Goal: Task Accomplishment & Management: Use online tool/utility

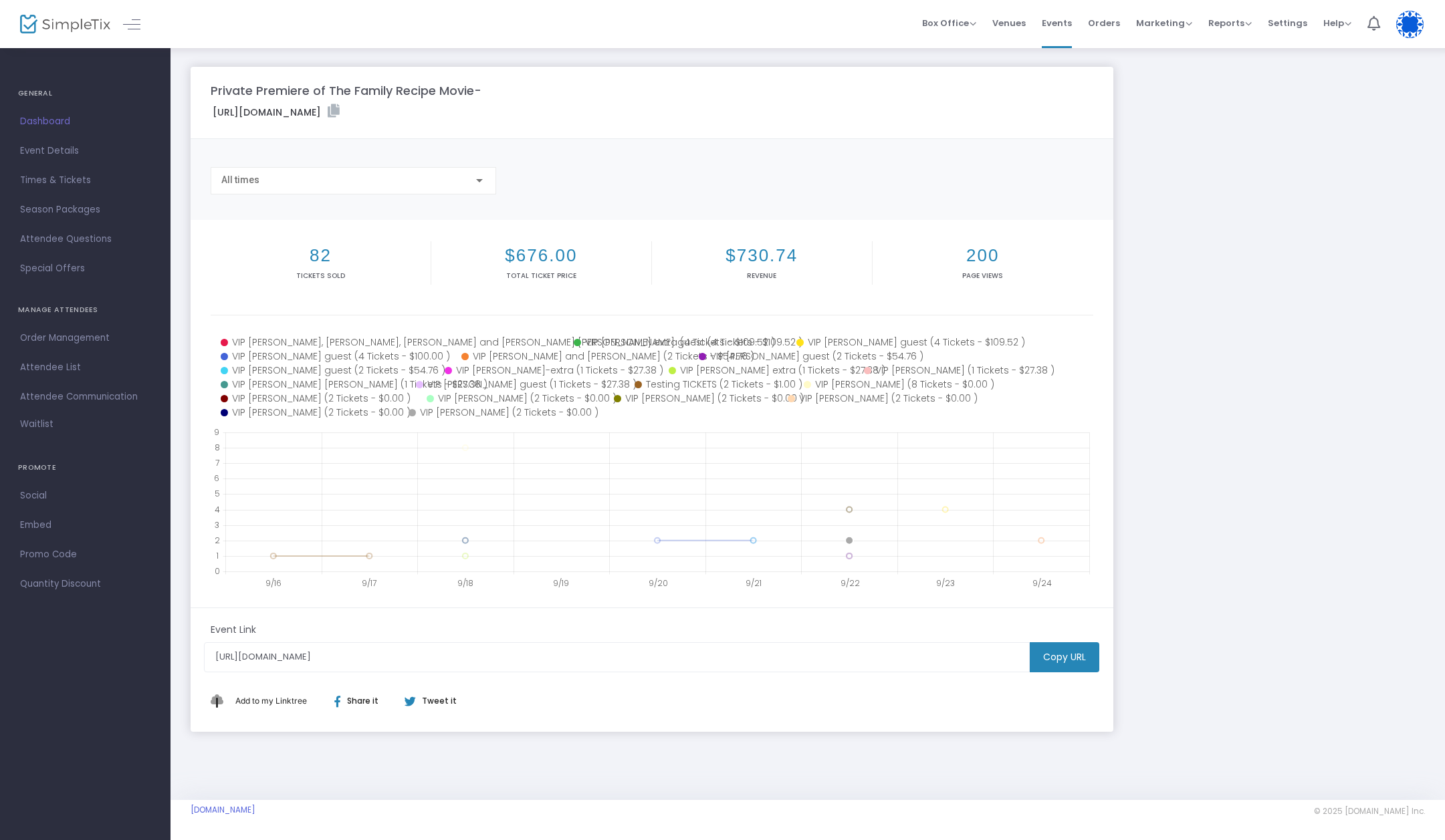
click at [467, 409] on icon at bounding box center [505, 412] width 194 height 14
click at [305, 411] on icon at bounding box center [313, 412] width 184 height 14
click at [835, 397] on icon at bounding box center [877, 398] width 181 height 14
click at [673, 398] on icon at bounding box center [699, 398] width 170 height 14
click at [506, 395] on icon at bounding box center [518, 398] width 183 height 14
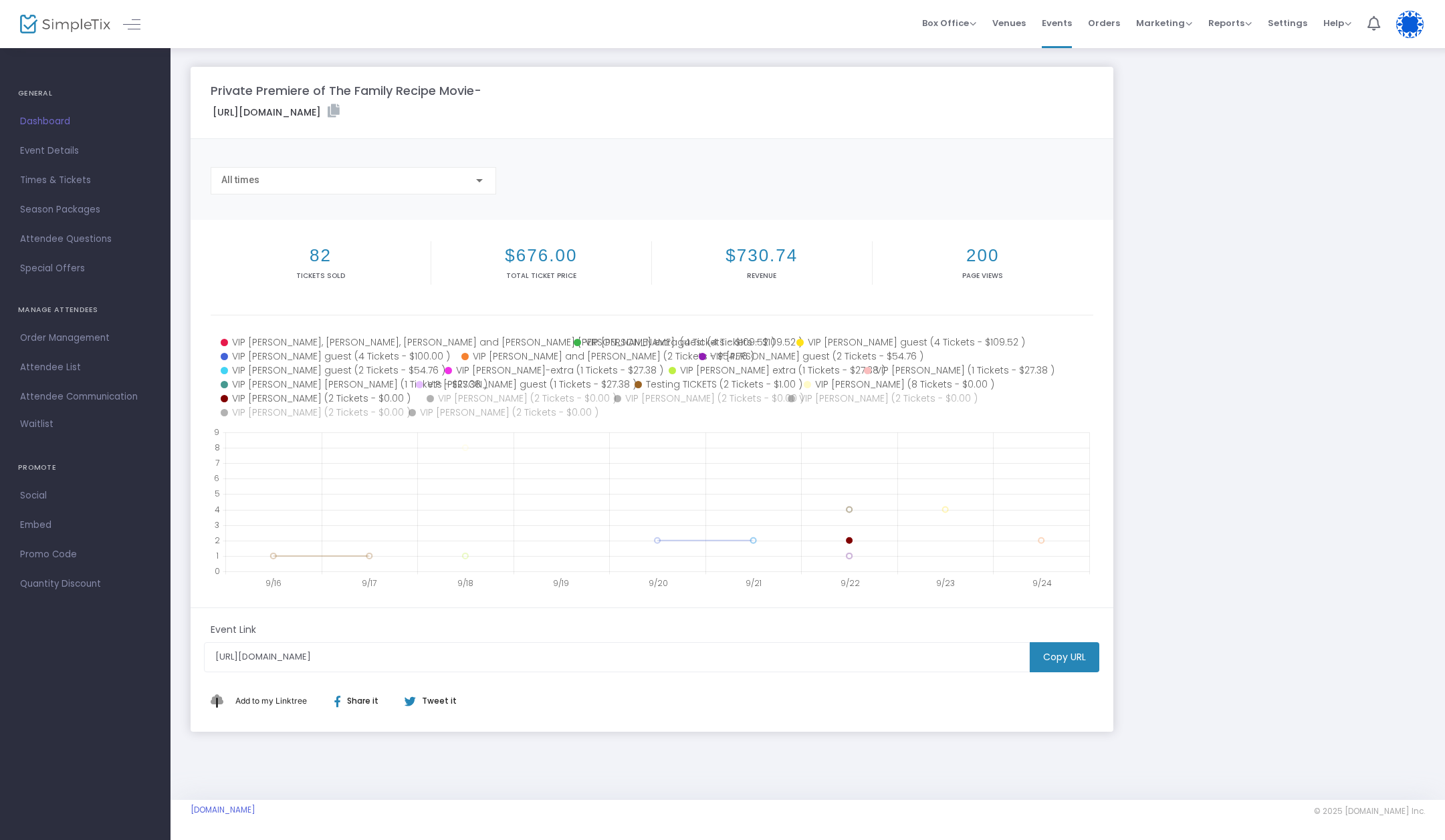
click at [294, 395] on icon at bounding box center [322, 398] width 202 height 14
click at [308, 383] on icon at bounding box center [317, 384] width 191 height 14
click at [503, 384] on icon at bounding box center [523, 384] width 214 height 14
click at [695, 385] on icon at bounding box center [717, 384] width 165 height 14
click at [874, 385] on icon at bounding box center [897, 384] width 187 height 14
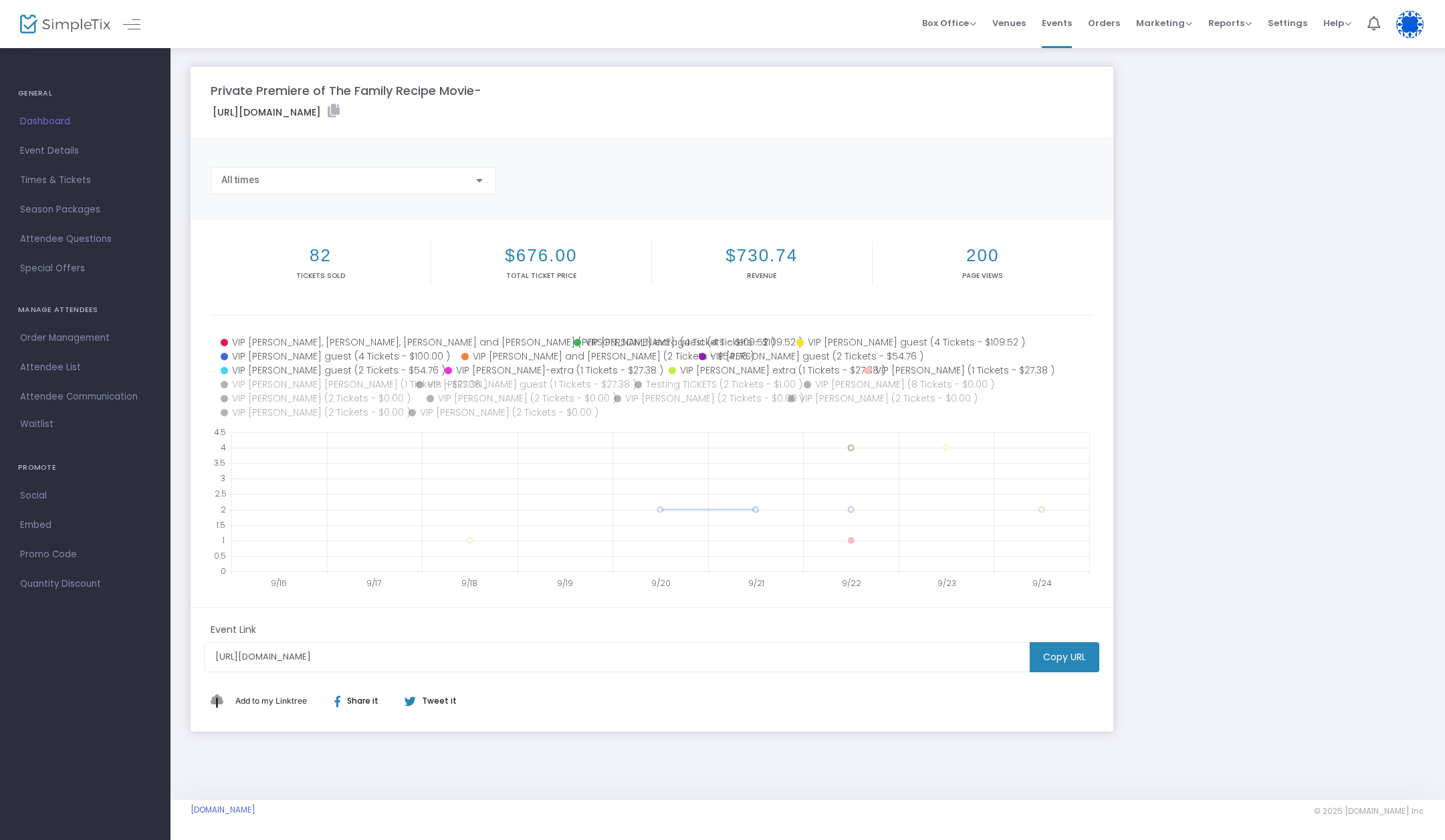
click at [909, 370] on icon at bounding box center [952, 370] width 176 height 14
click at [744, 371] on icon at bounding box center [764, 370] width 191 height 14
click at [535, 371] on icon at bounding box center [554, 370] width 220 height 14
click at [327, 371] on icon at bounding box center [331, 370] width 220 height 14
click at [316, 356] on icon at bounding box center [339, 356] width 236 height 14
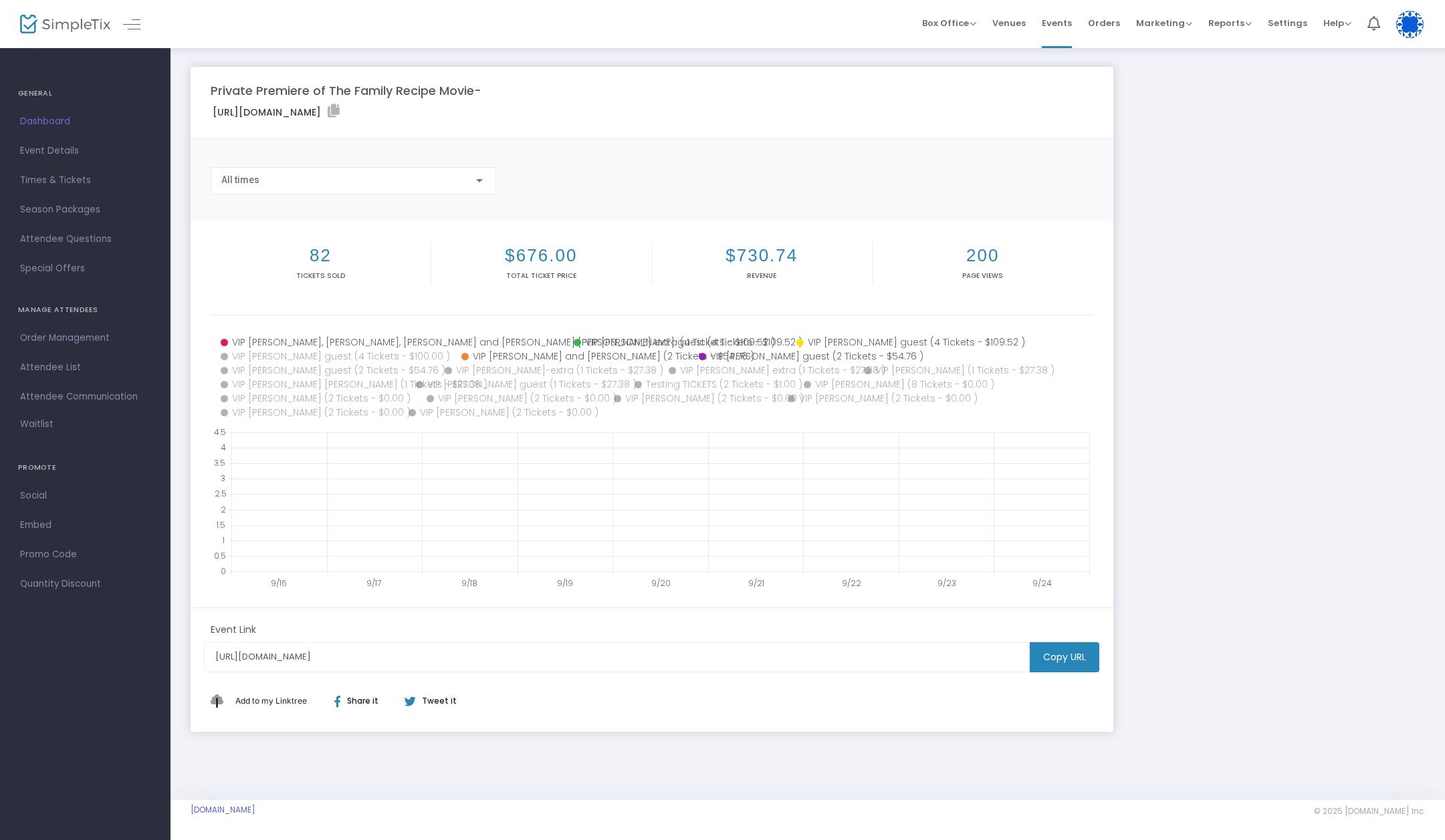
click at [515, 356] on icon at bounding box center [578, 356] width 233 height 14
click at [745, 358] on icon at bounding box center [800, 356] width 203 height 14
click at [863, 341] on icon at bounding box center [894, 342] width 196 height 14
click at [659, 344] on icon at bounding box center [682, 342] width 218 height 14
click at [402, 339] on icon at bounding box center [395, 342] width 349 height 14
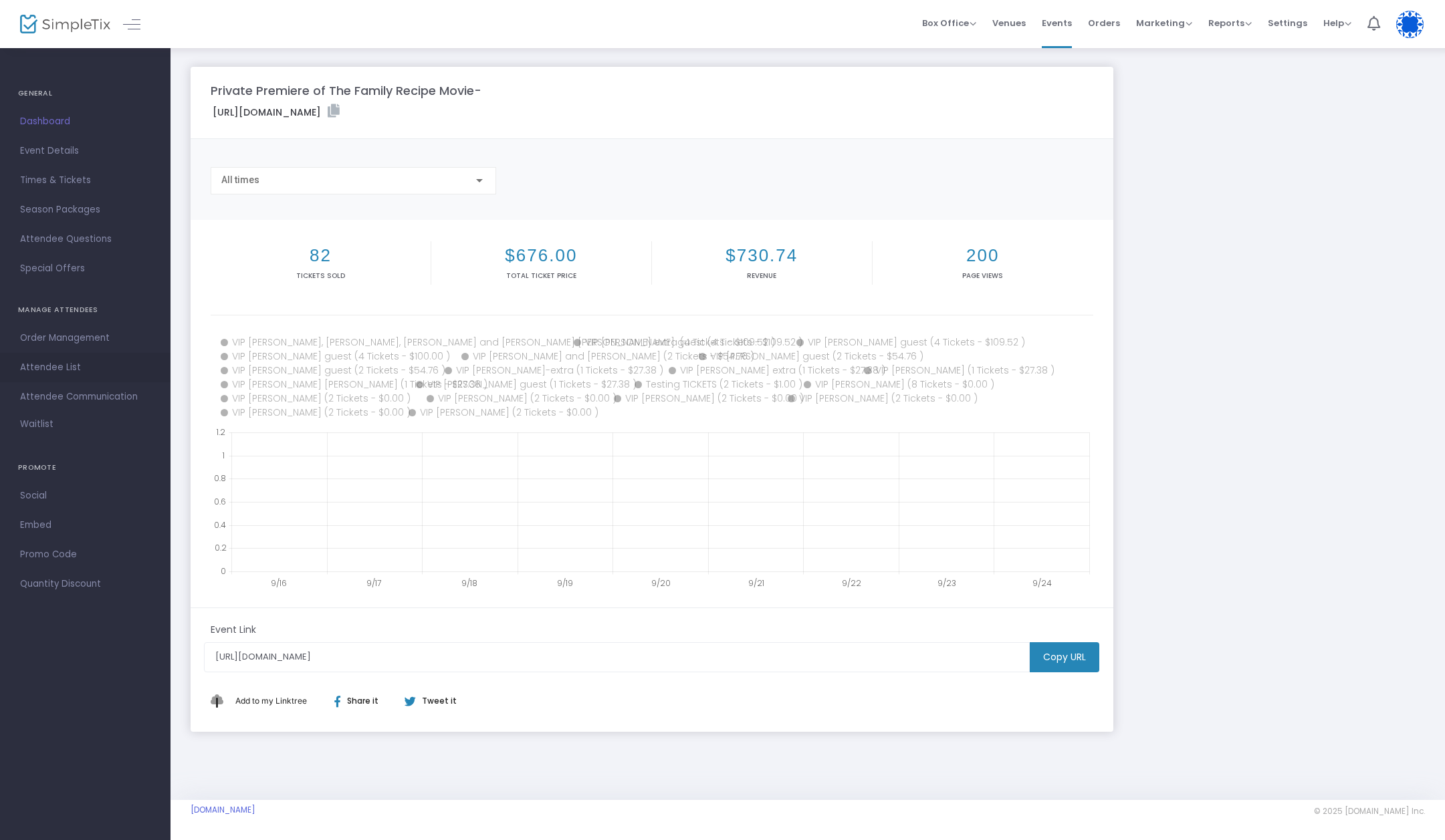
click at [73, 361] on span "Attendee List" at bounding box center [85, 367] width 130 height 17
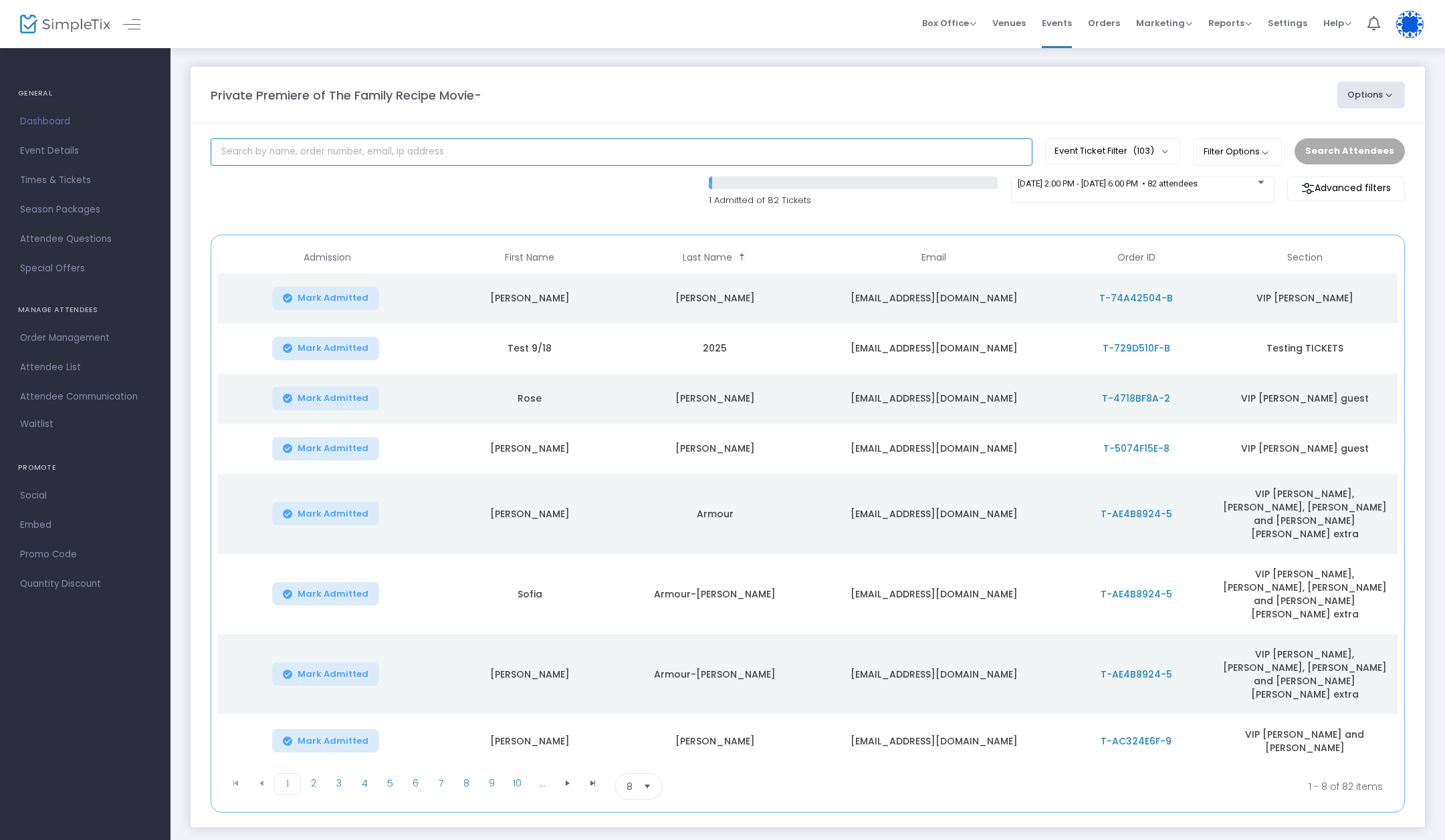
click at [443, 154] on input "text" at bounding box center [621, 151] width 822 height 27
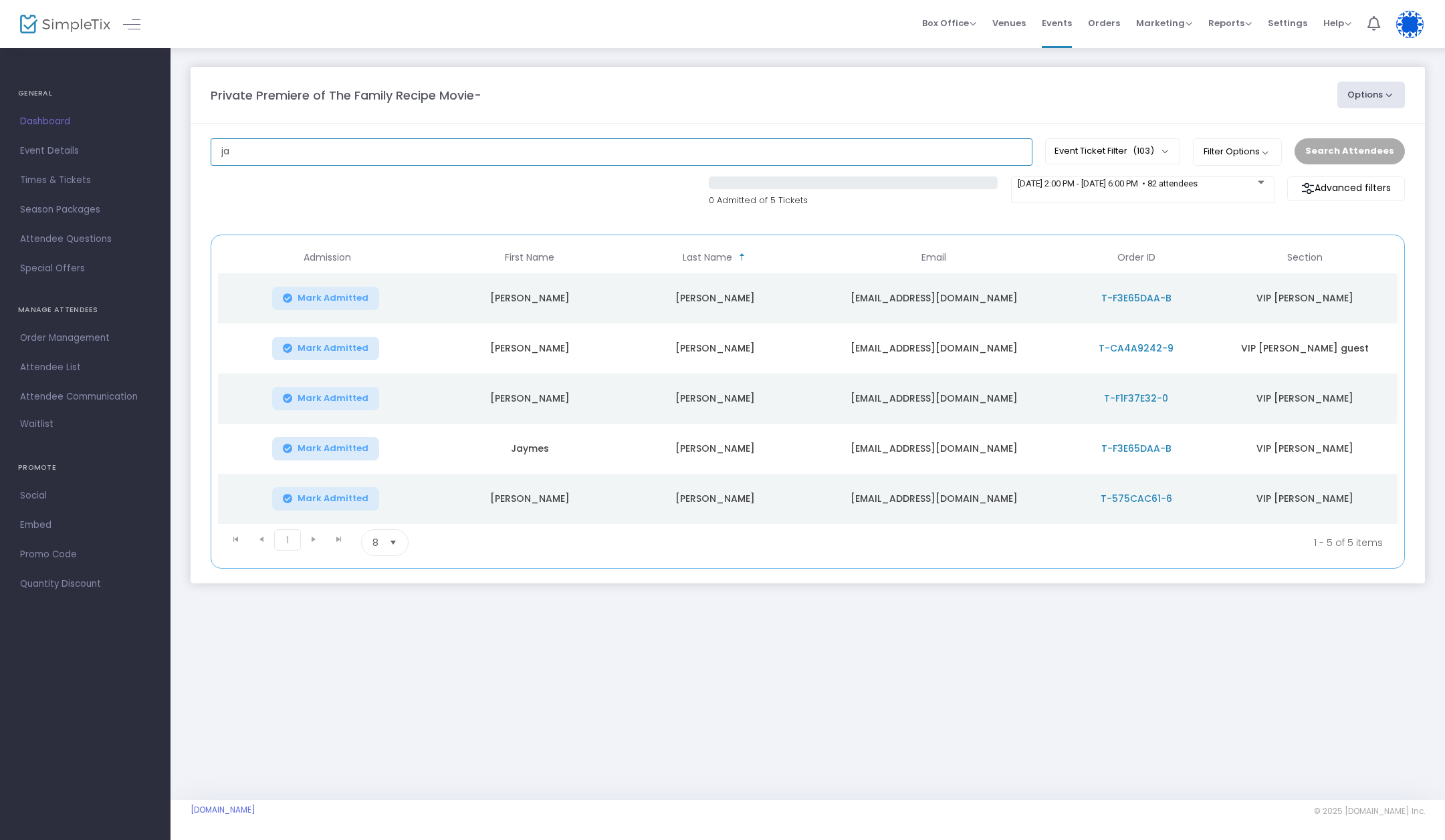
drag, startPoint x: 297, startPoint y: 156, endPoint x: 208, endPoint y: 154, distance: 89.0
click at [211, 155] on input "ja" at bounding box center [621, 151] width 822 height 27
type input "[PERSON_NAME]"
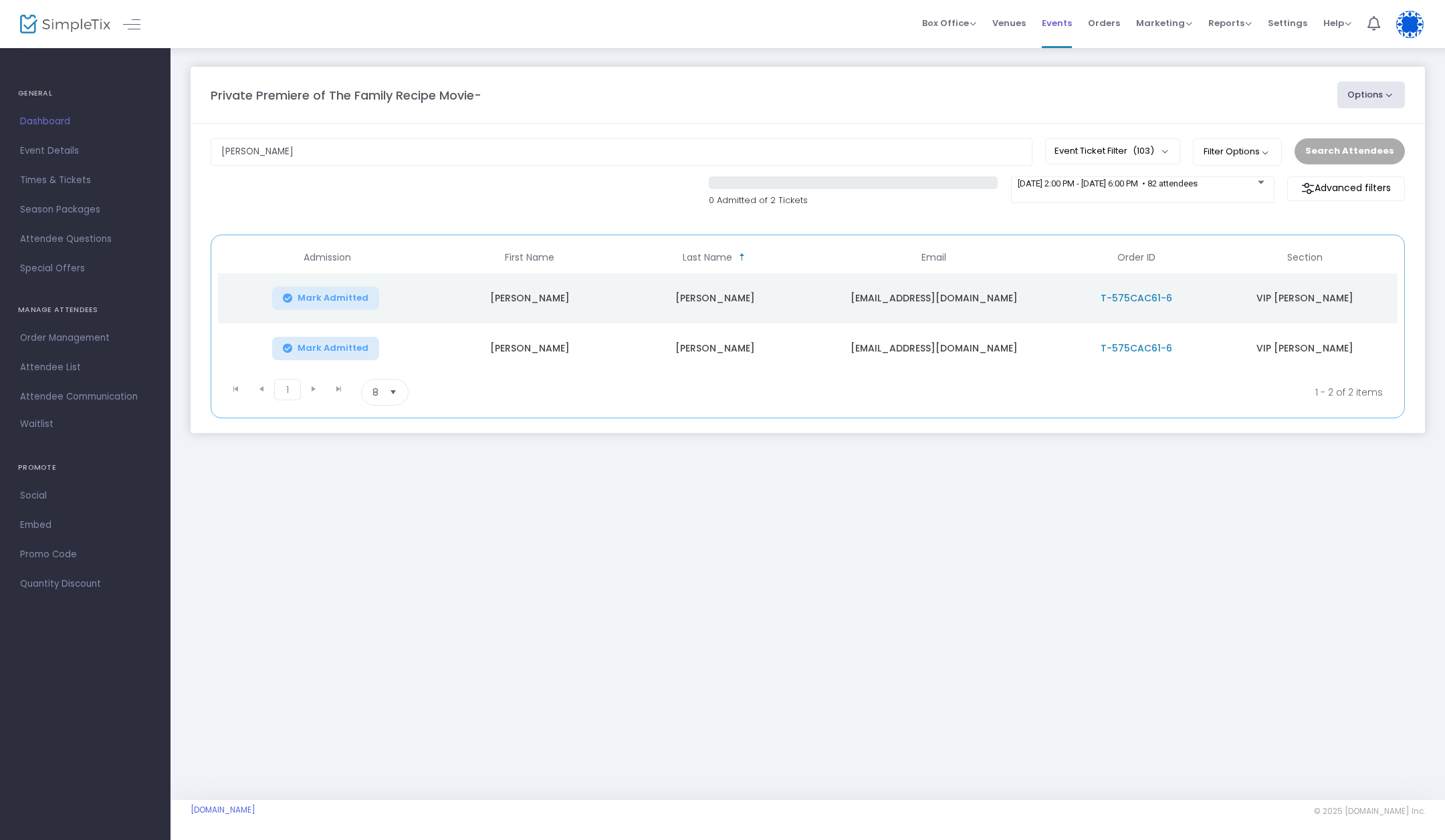
click at [1065, 24] on span "Events" at bounding box center [1056, 23] width 30 height 34
